Goal: Ask a question

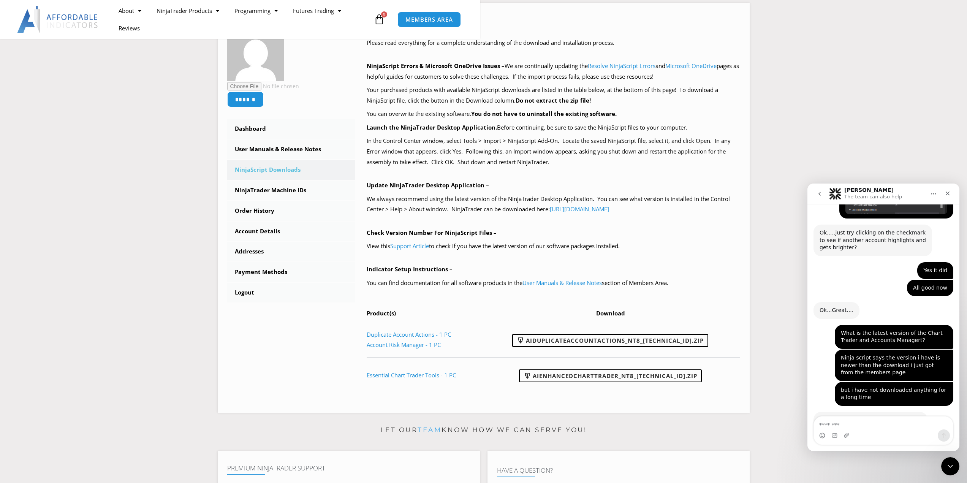
scroll to position [141, 0]
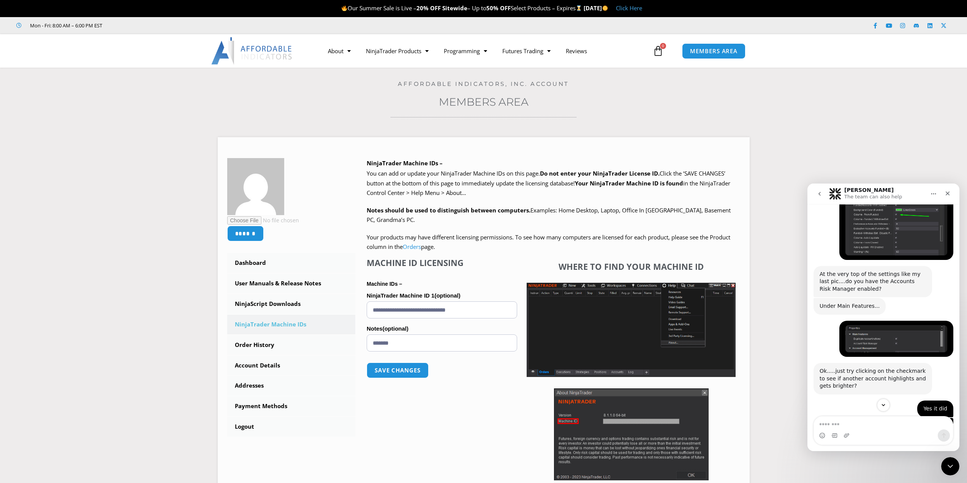
scroll to position [1895, 0]
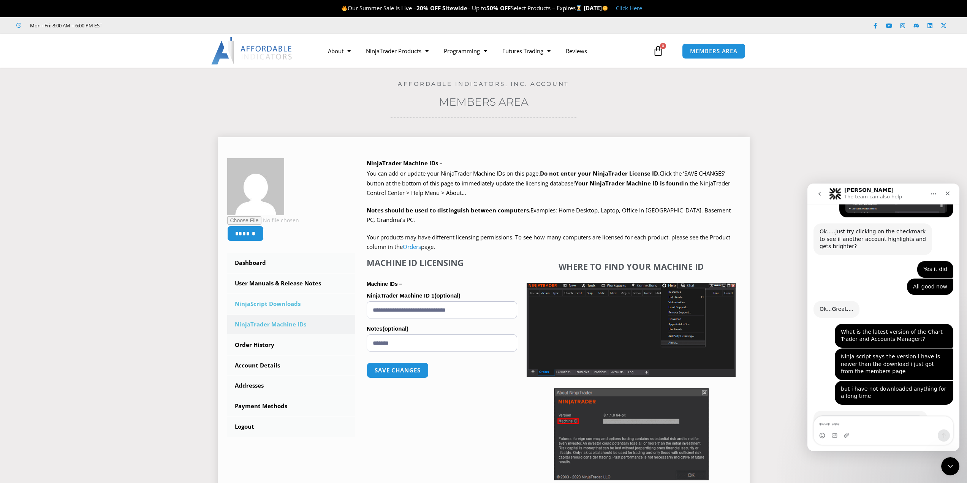
click at [278, 305] on link "NinjaScript Downloads" at bounding box center [291, 304] width 128 height 20
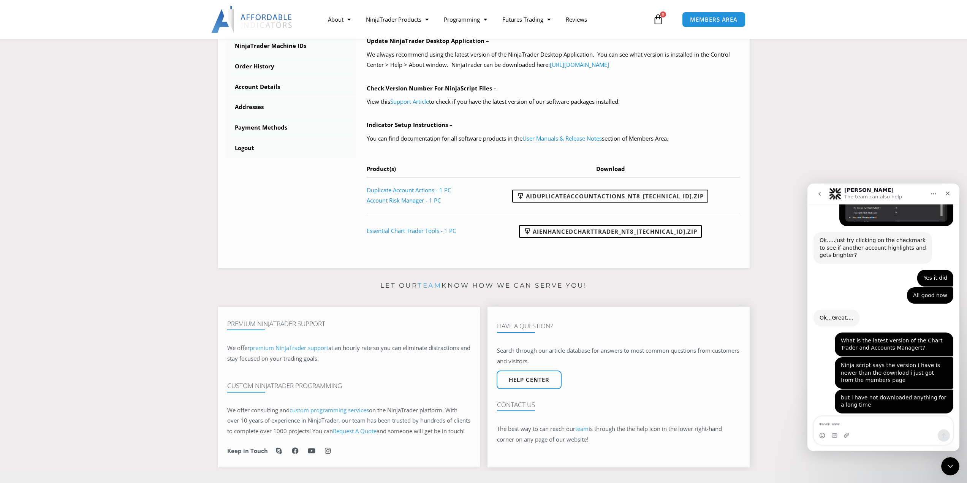
scroll to position [1887, 0]
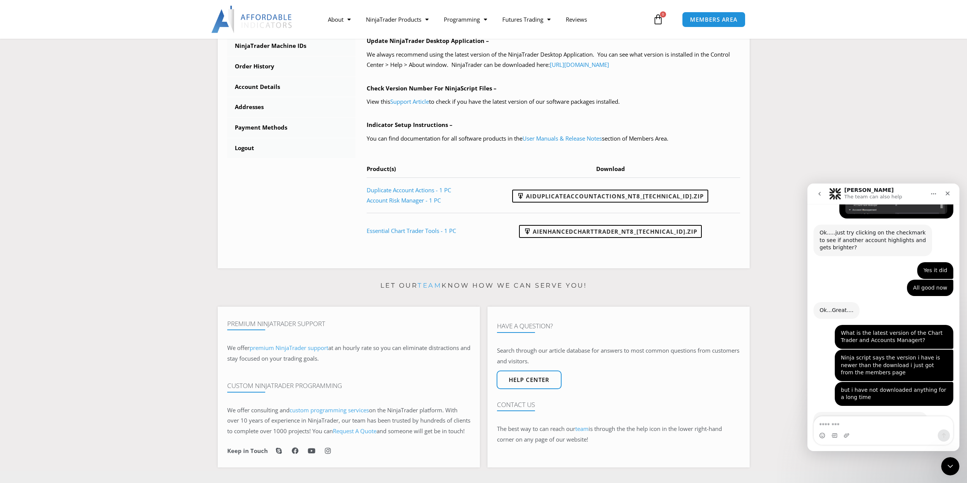
click at [873, 415] on div "[PERSON_NAME] • 1h ago" at bounding box center [884, 442] width 140 height 60
click at [873, 418] on textarea "Message…" at bounding box center [883, 423] width 139 height 13
type textarea "**********"
